Goal: Task Accomplishment & Management: Use online tool/utility

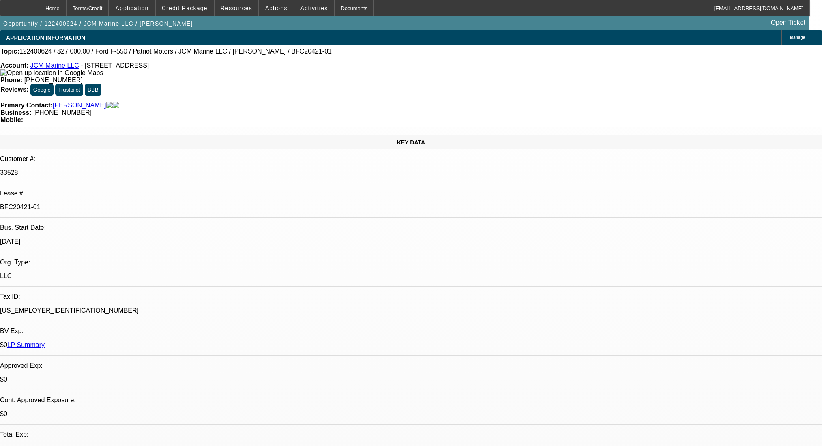
select select "0"
select select "3"
select select "0"
select select "6"
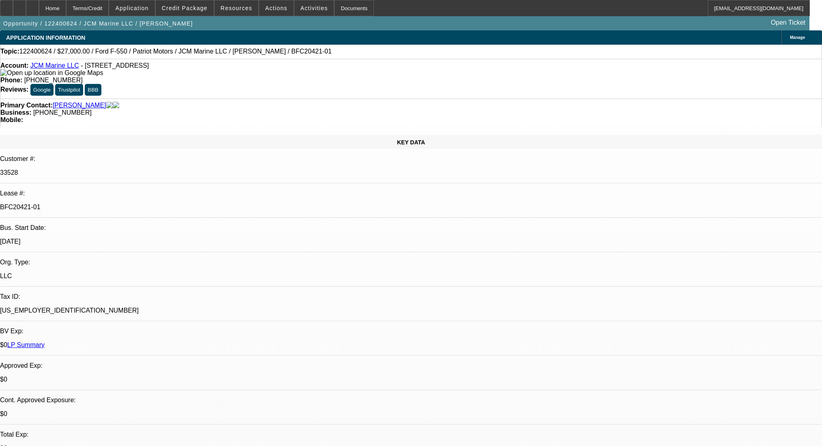
select select "0"
select select "0.1"
select select "4"
select select "0"
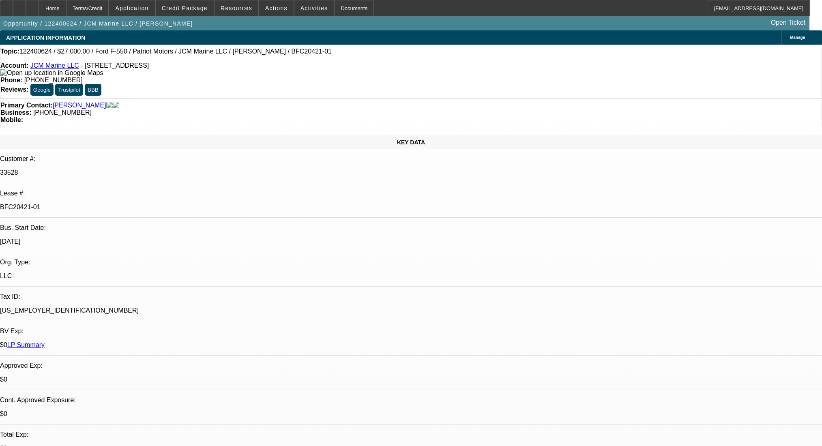
select select "0"
select select "0.1"
select select "4"
select select "0"
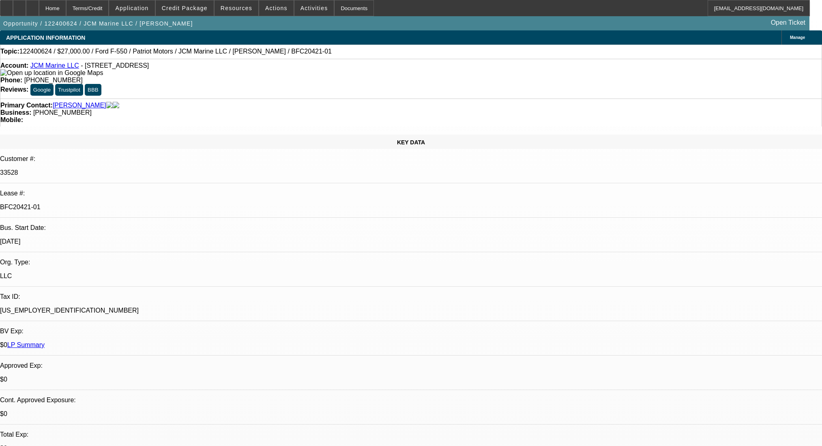
select select "3"
select select "0.1"
select select "4"
